Goal: Information Seeking & Learning: Find specific fact

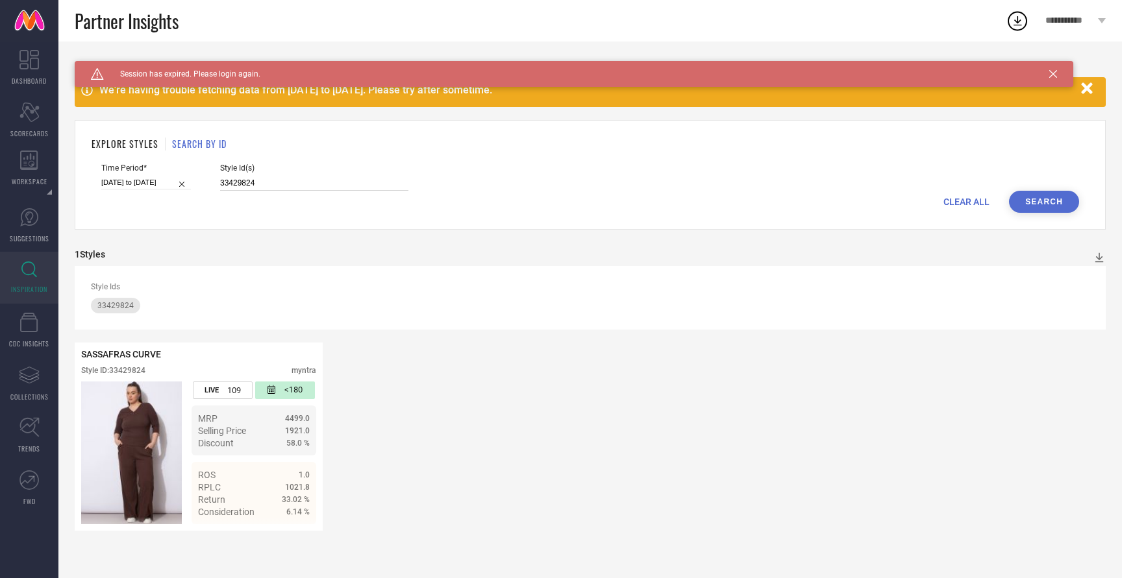
click at [221, 186] on input "33429824" at bounding box center [314, 183] width 188 height 15
paste input "28692900, 29330628, 28960674, 32845215"
type input "28692900, 29330628, 28960674, 32845215"
click at [1049, 208] on button "Search" at bounding box center [1044, 202] width 70 height 22
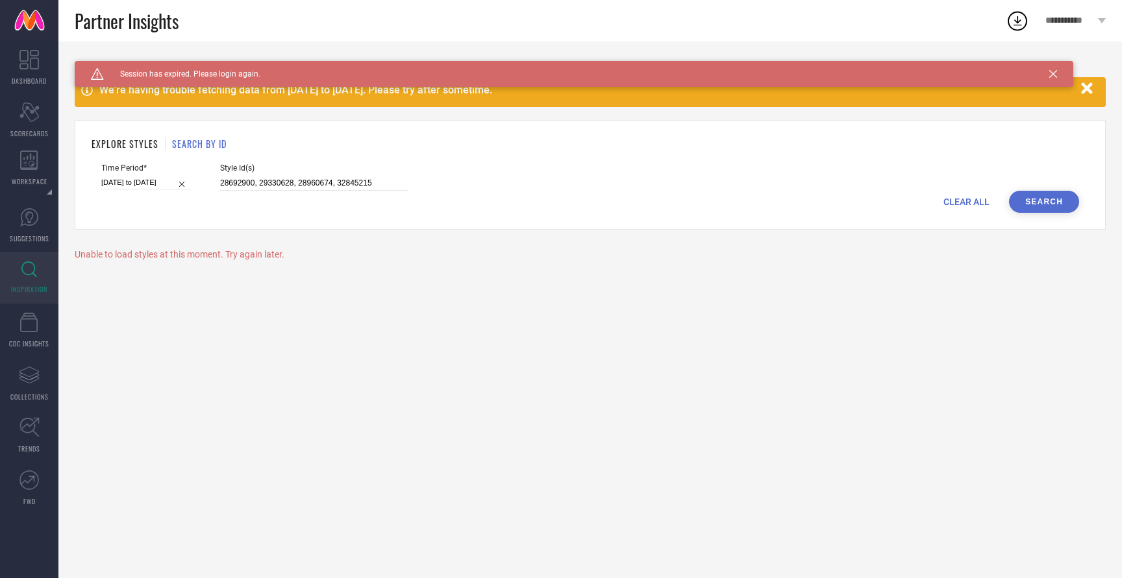
click at [136, 182] on input "[DATE] to [DATE]" at bounding box center [146, 183] width 90 height 14
select select "1"
select select "2025"
select select "2"
select select "2025"
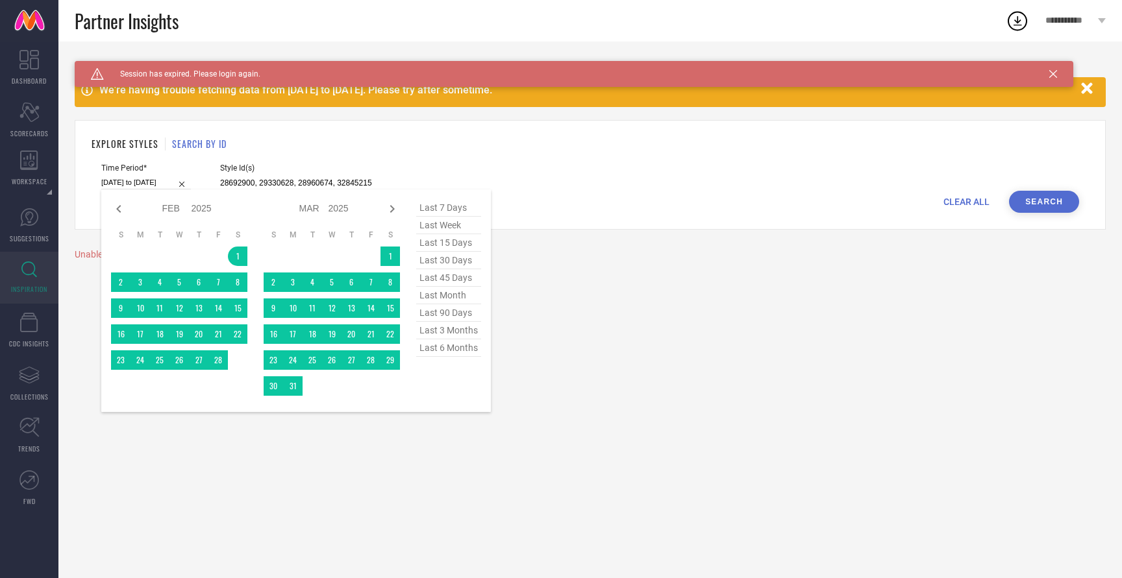
click at [453, 347] on span "last 6 months" at bounding box center [448, 349] width 65 height 18
type input "01-03-2025 to 30-08-2025"
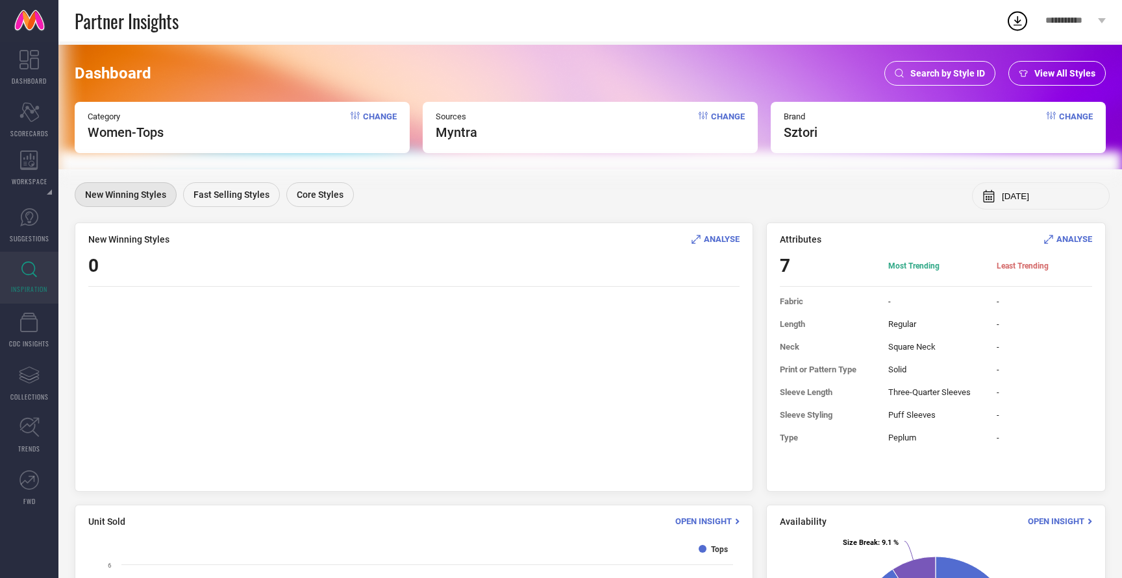
click at [964, 80] on div "Search by Style ID" at bounding box center [939, 73] width 111 height 25
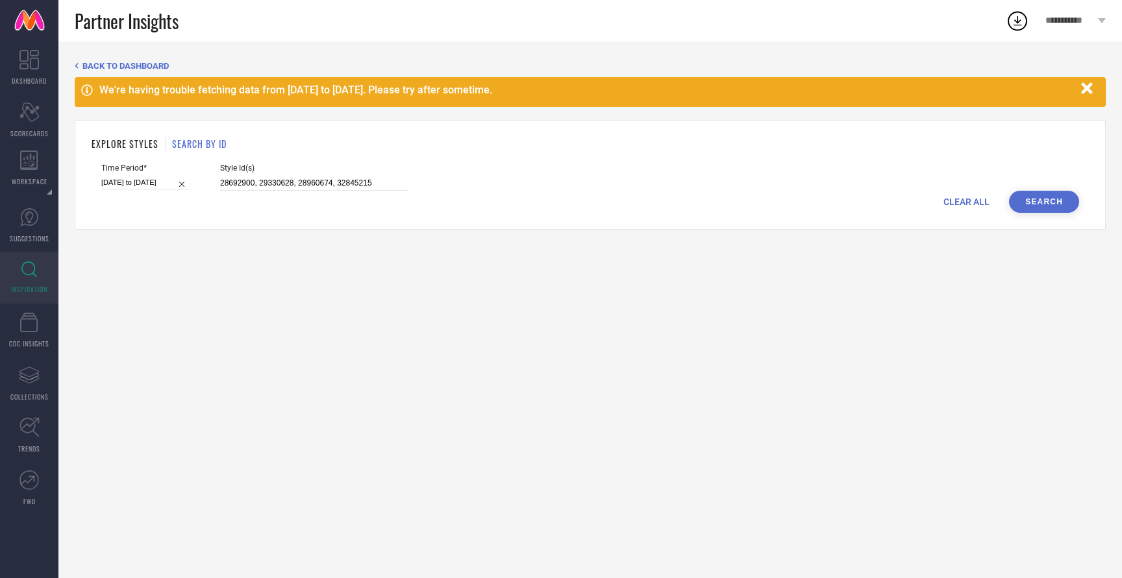
click at [284, 175] on div "Style Id(s) 28692900, 29330628, 28960674, 32845215" at bounding box center [314, 177] width 188 height 27
click at [284, 180] on input "28692900, 29330628, 28960674, 32845215" at bounding box center [314, 183] width 188 height 15
select select "1"
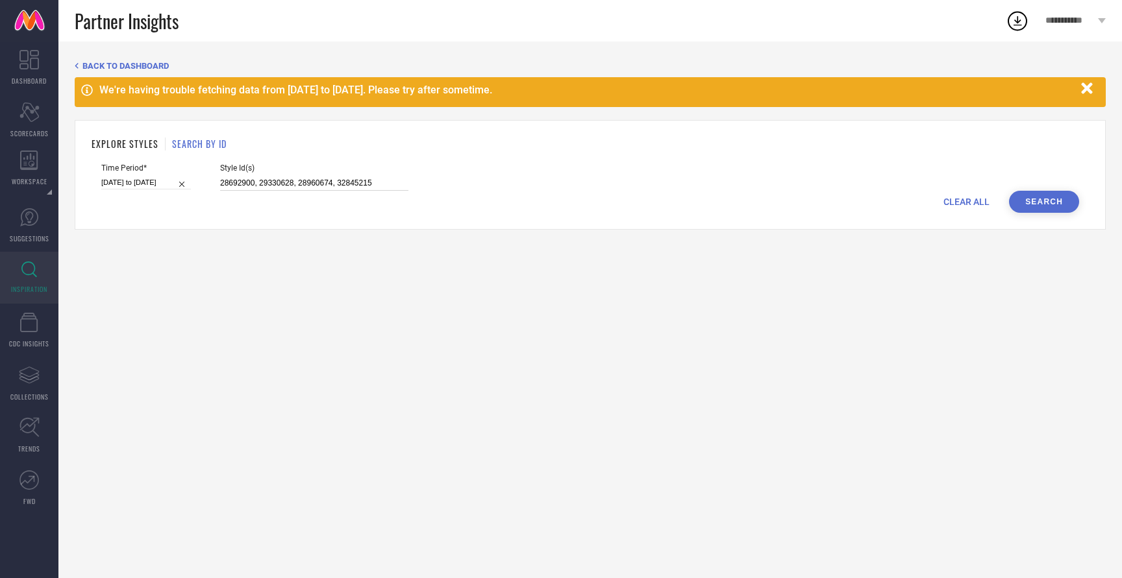
select select "2025"
select select "2"
select select "2025"
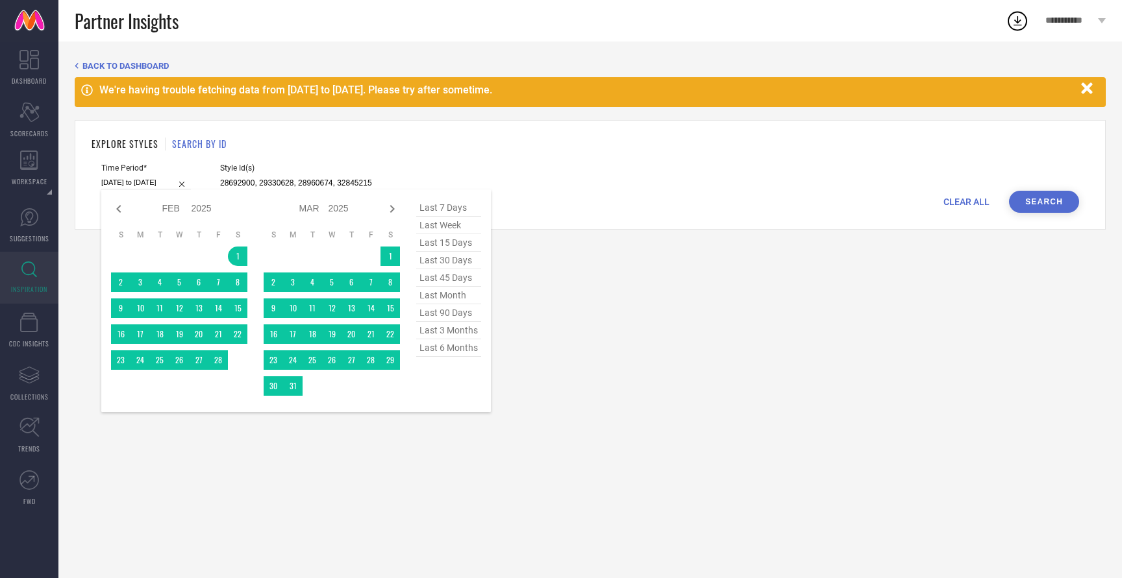
click at [138, 186] on input "[DATE] to [DATE]" at bounding box center [146, 183] width 90 height 14
click at [448, 350] on span "last 6 months" at bounding box center [448, 349] width 65 height 18
type input "[DATE] to [DATE]"
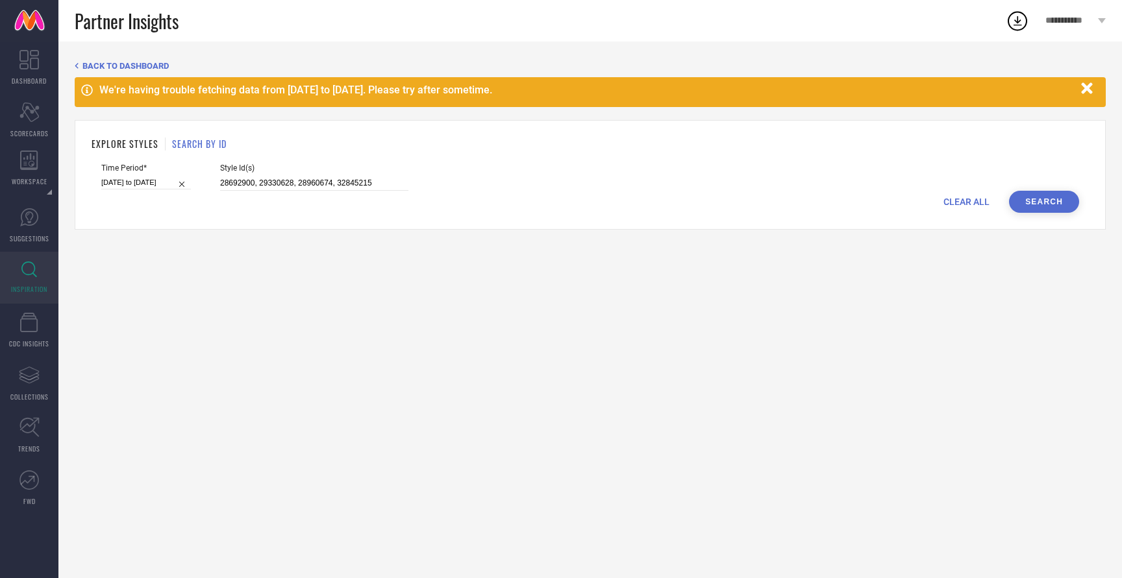
click at [1026, 201] on button "Search" at bounding box center [1044, 202] width 70 height 22
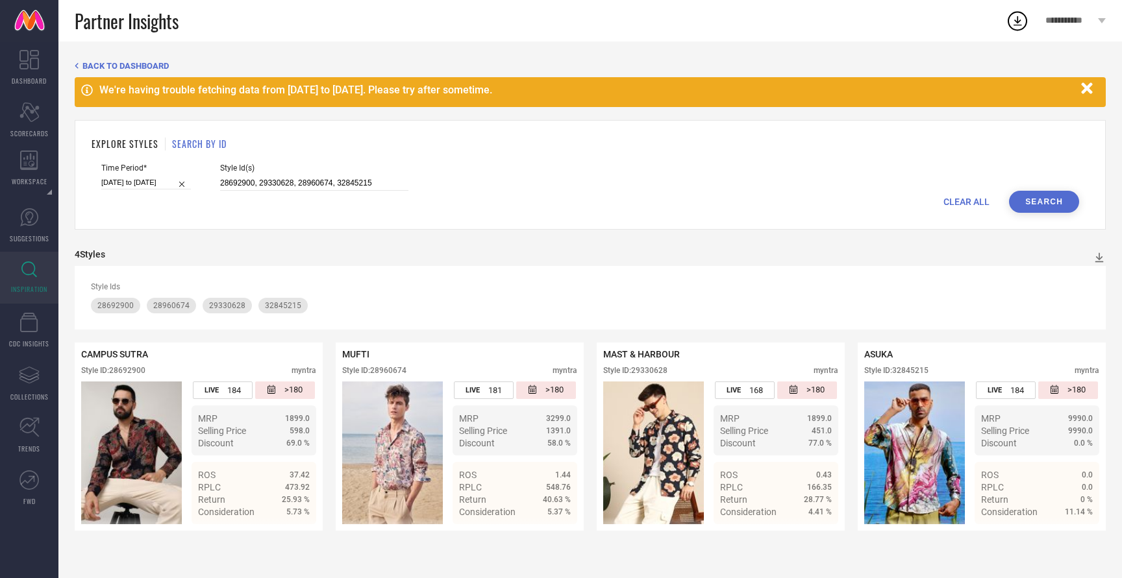
click at [282, 171] on span "Style Id(s)" at bounding box center [314, 168] width 188 height 9
click at [282, 180] on input "28692900, 29330628, 28960674, 32845215" at bounding box center [314, 183] width 188 height 15
paste input "32333831, 33630294, 33630444, 32845264, 33180192"
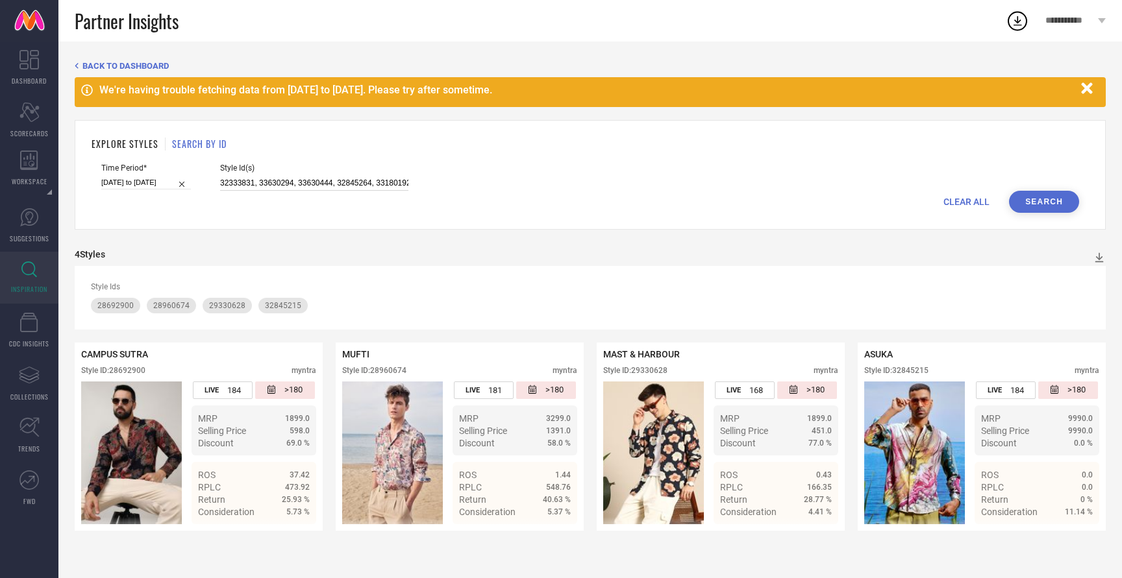
scroll to position [0, 2]
type input "32333831, 33630294, 33630444, 32845264, 33180192"
click at [1049, 200] on button "Search" at bounding box center [1044, 202] width 70 height 22
